Goal: Task Accomplishment & Management: Manage account settings

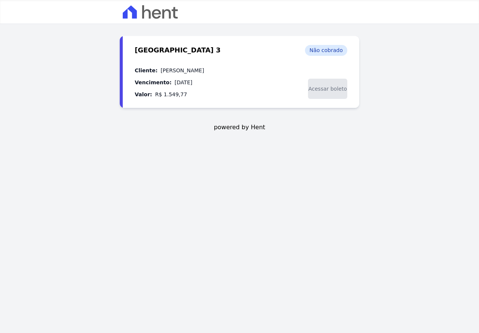
click at [320, 89] on span "Acessar boleto" at bounding box center [327, 89] width 39 height 20
click at [313, 87] on span "Acessar boleto" at bounding box center [327, 89] width 39 height 20
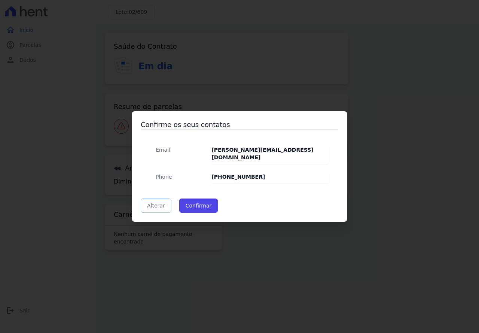
click at [161, 201] on link "Alterar" at bounding box center [156, 205] width 31 height 14
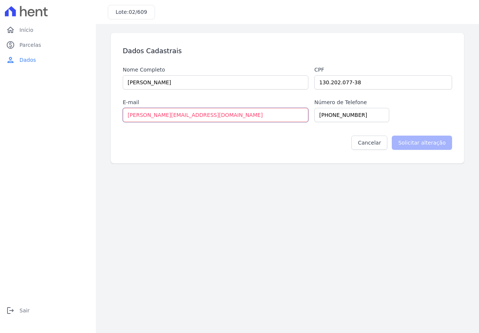
click at [184, 115] on input "[PERSON_NAME][EMAIL_ADDRESS][DOMAIN_NAME]" at bounding box center [216, 115] width 186 height 14
drag, startPoint x: 184, startPoint y: 115, endPoint x: 115, endPoint y: 117, distance: 69.7
click at [115, 117] on div "Dados Cadastrais Nome Completo PEDRO HENRIQUE LOPES RAIBOLT Cpf 130.202.077-38 …" at bounding box center [288, 98] width 354 height 130
type input "pedrinho604@hotmail.com"
click at [425, 143] on input "Solicitar alteração" at bounding box center [422, 143] width 60 height 14
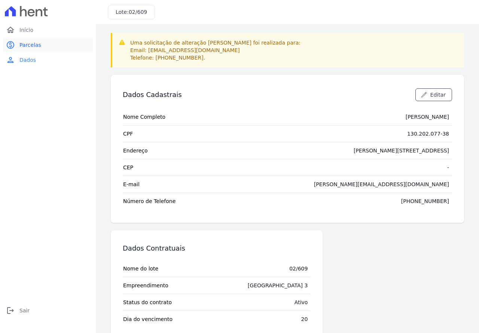
click at [25, 48] on span "Parcelas" at bounding box center [30, 44] width 22 height 7
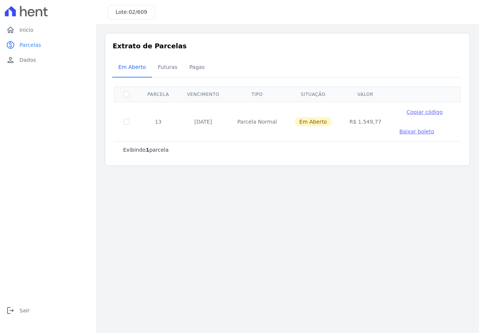
click at [400, 130] on span "Baixar boleto" at bounding box center [417, 131] width 35 height 6
click at [32, 45] on span "Parcelas" at bounding box center [30, 44] width 22 height 7
click at [157, 65] on span "Futuras" at bounding box center [168, 67] width 28 height 15
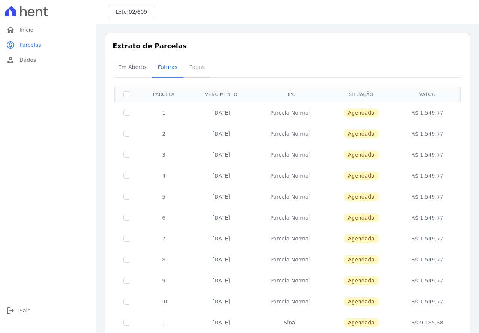
click at [198, 68] on span "Pagas" at bounding box center [197, 67] width 24 height 15
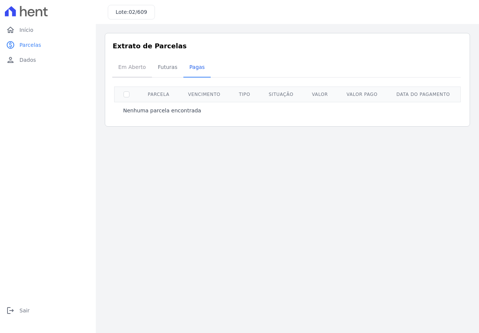
click at [129, 70] on span "Em Aberto" at bounding box center [132, 67] width 37 height 15
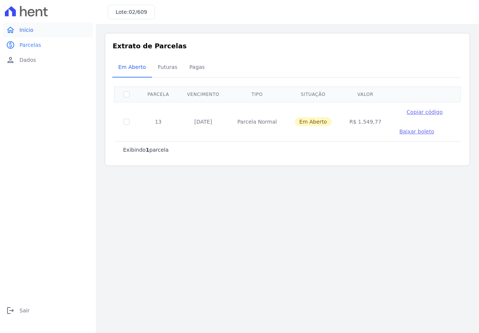
click at [29, 31] on span "Início" at bounding box center [26, 29] width 14 height 7
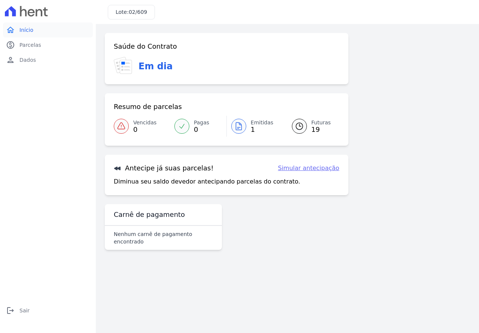
click at [29, 31] on span "Início" at bounding box center [26, 29] width 14 height 7
click at [302, 170] on link "Simular antecipação" at bounding box center [308, 168] width 61 height 9
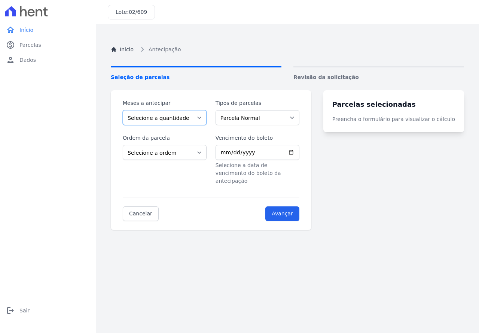
click at [203, 118] on select "Selecione a quantidade de meses a antecipar 1 2 3 4 5 6 7 8 9 10 11 12 13 14 15…" at bounding box center [165, 117] width 84 height 15
select select "19"
click at [123, 110] on select "Selecione a quantidade de meses a antecipar 1 2 3 4 5 6 7 8 9 10 11 12 13 14 15…" at bounding box center [165, 117] width 84 height 15
click at [203, 152] on select "Selecione a ordem Últimas parcelas Primeiras parcelas" at bounding box center [165, 152] width 84 height 15
select select "ending"
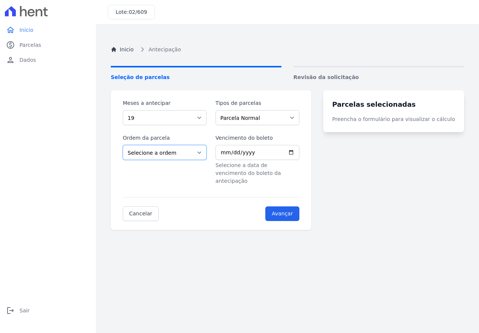
click at [123, 145] on select "Selecione a ordem Últimas parcelas Primeiras parcelas" at bounding box center [165, 152] width 84 height 15
click at [203, 115] on select "Selecione a quantidade de meses a antecipar 1 2 3 4 5 6 7 8 9 10 11 12 13 14 15…" at bounding box center [165, 117] width 84 height 15
select select "1"
click at [123, 110] on select "Selecione a quantidade de meses a antecipar 1 2 3 4 5 6 7 8 9 10 11 12 13 14 15…" at bounding box center [165, 117] width 84 height 15
click at [199, 154] on select "Selecione a ordem Últimas parcelas Primeiras parcelas" at bounding box center [165, 152] width 84 height 15
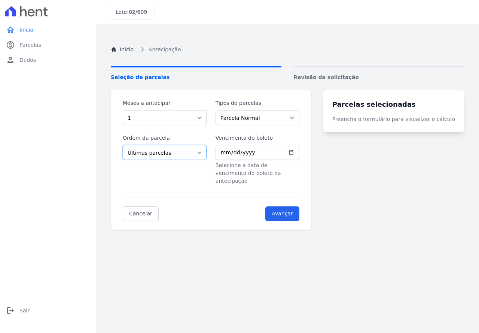
click at [123, 145] on select "Selecione a ordem Últimas parcelas Primeiras parcelas" at bounding box center [165, 152] width 84 height 15
click at [289, 206] on input "Avançar" at bounding box center [283, 213] width 34 height 15
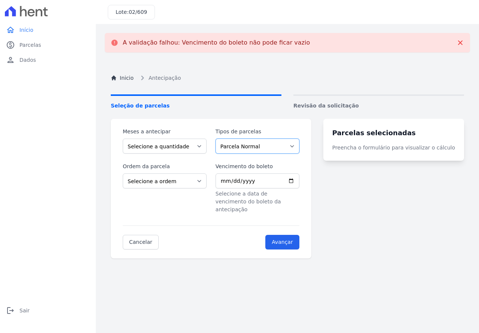
click at [296, 146] on select "Parcela Normal Sinal Intercalada" at bounding box center [258, 146] width 84 height 15
click at [220, 139] on select "Parcela Normal Sinal Intercalada" at bounding box center [258, 146] width 84 height 15
click at [198, 184] on select "Selecione a ordem Últimas parcelas Primeiras parcelas" at bounding box center [165, 180] width 84 height 15
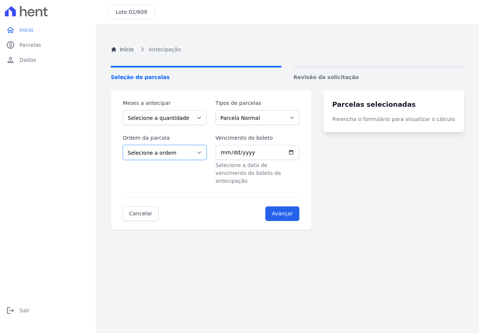
select select "ending"
click at [123, 145] on select "Selecione a ordem Últimas parcelas Primeiras parcelas" at bounding box center [165, 152] width 84 height 15
click at [289, 207] on input "Avançar" at bounding box center [283, 213] width 34 height 15
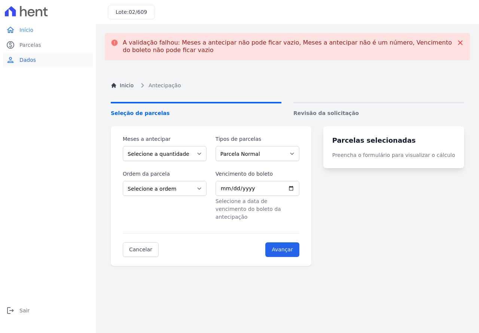
click at [32, 61] on span "Dados" at bounding box center [27, 59] width 16 height 7
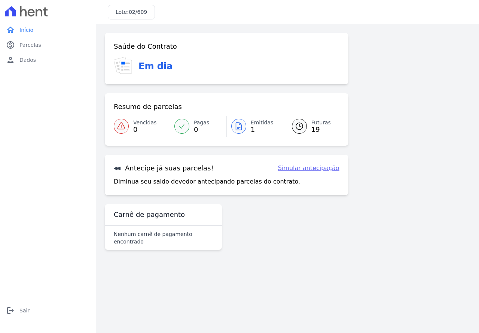
click at [238, 126] on icon at bounding box center [238, 126] width 9 height 9
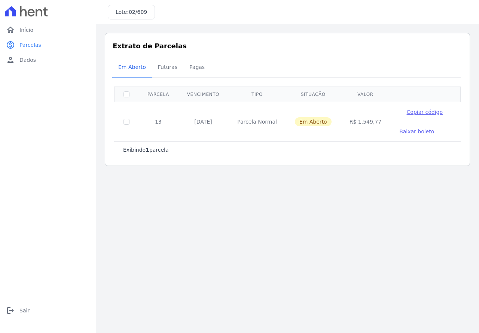
click at [400, 131] on span "Baixar boleto" at bounding box center [417, 131] width 35 height 6
